Goal: Find specific page/section: Find specific page/section

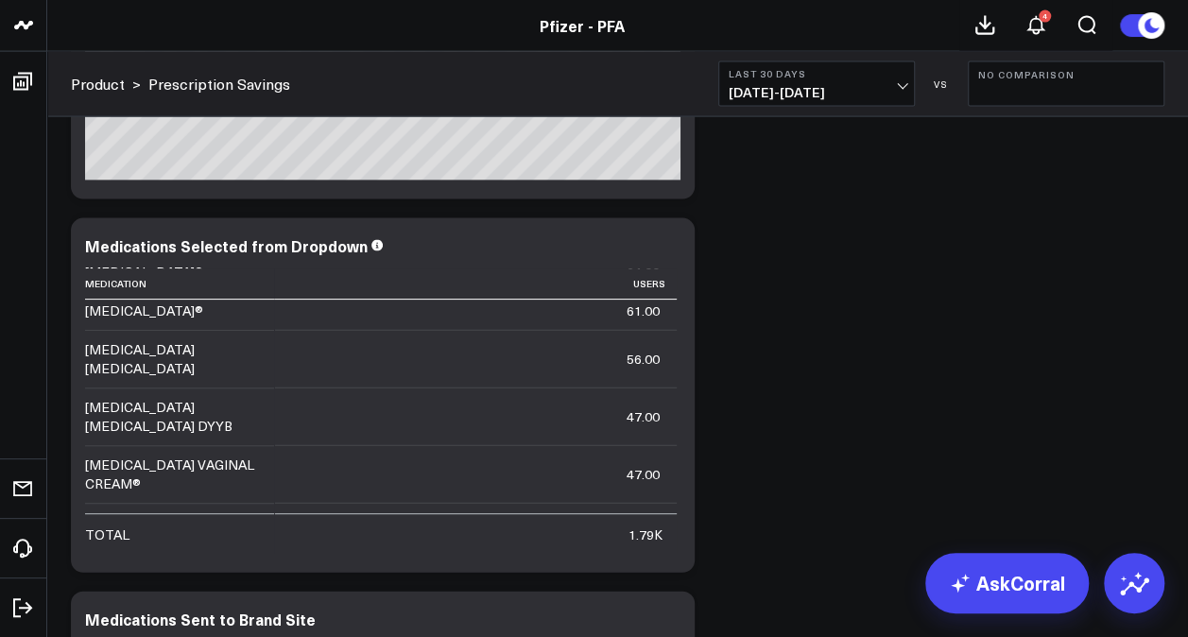
scroll to position [2122, 0]
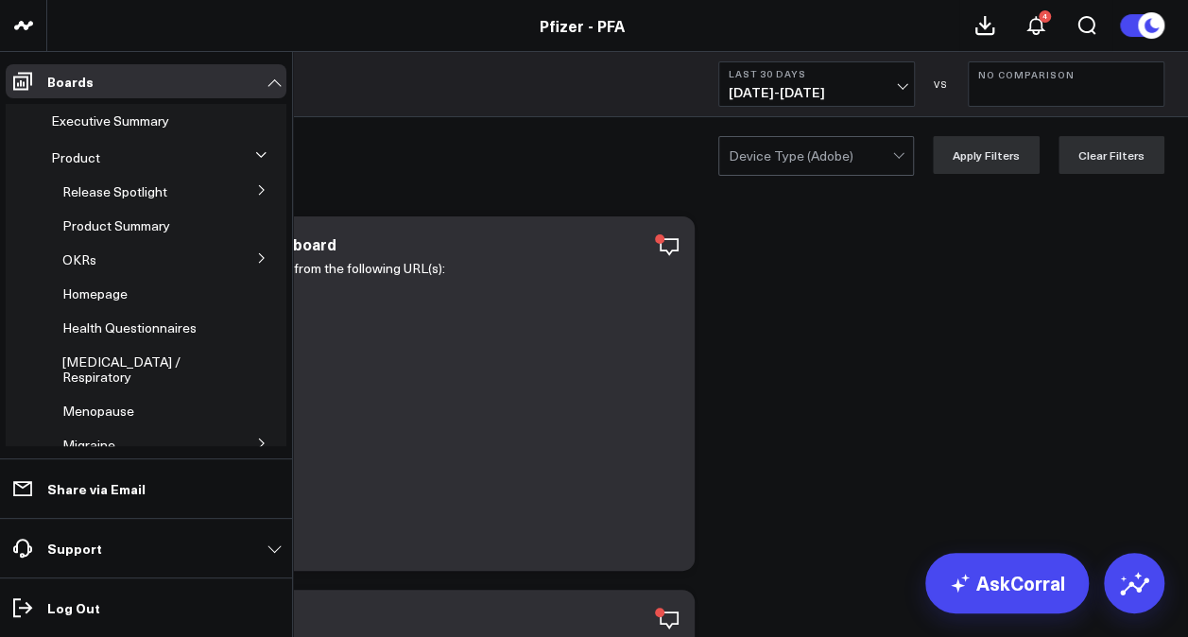
click at [256, 192] on icon at bounding box center [261, 189] width 11 height 11
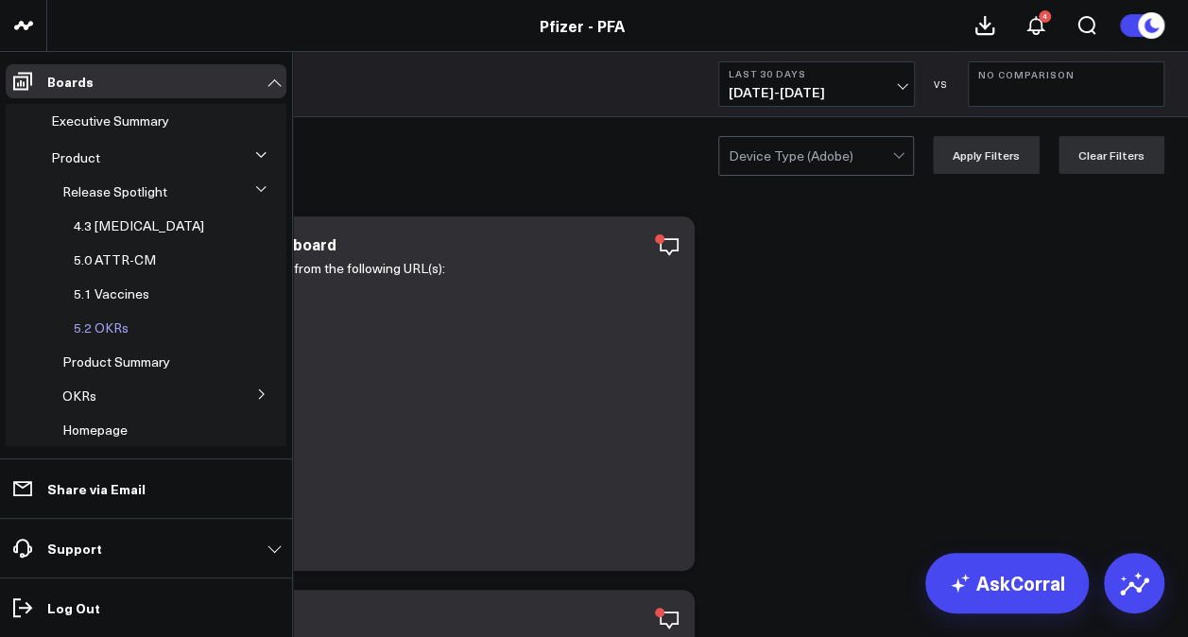
click at [96, 326] on span "5.2 OKRs" at bounding box center [101, 328] width 55 height 18
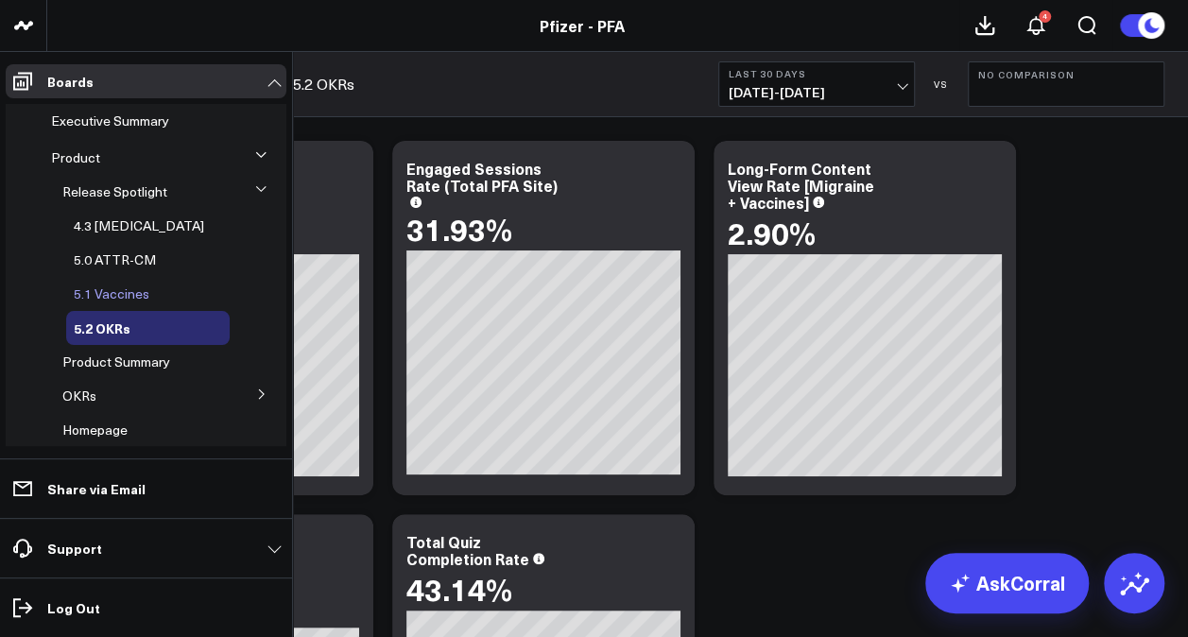
click at [130, 294] on span "5.1 Vaccines" at bounding box center [112, 294] width 76 height 18
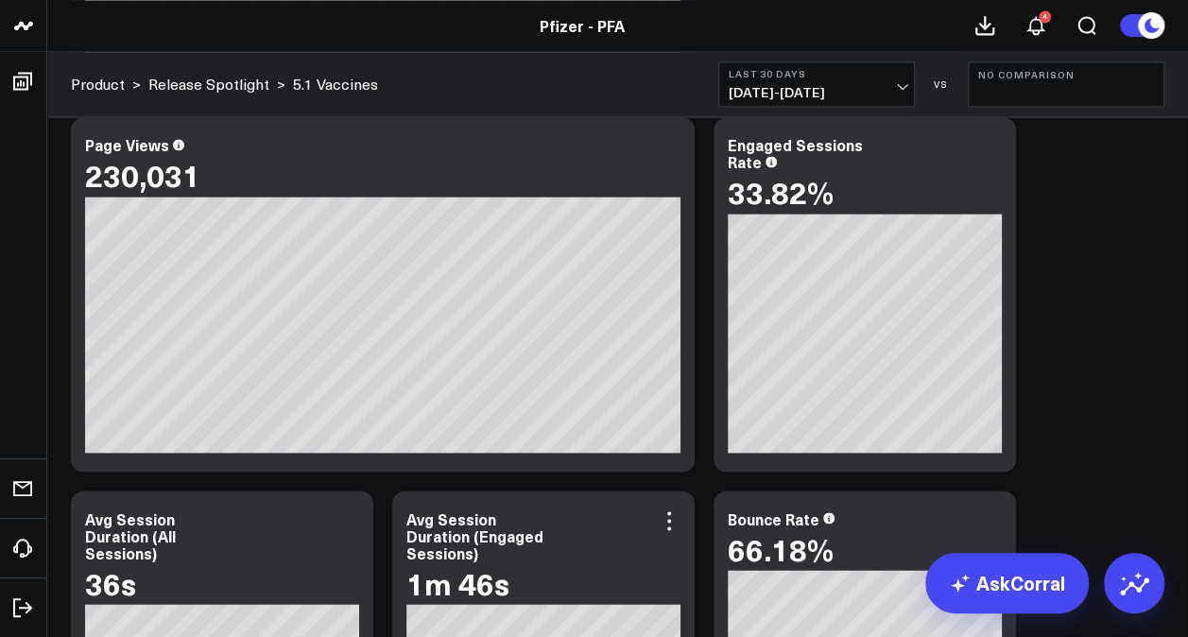
scroll to position [1774, 0]
